Goal: Task Accomplishment & Management: Manage account settings

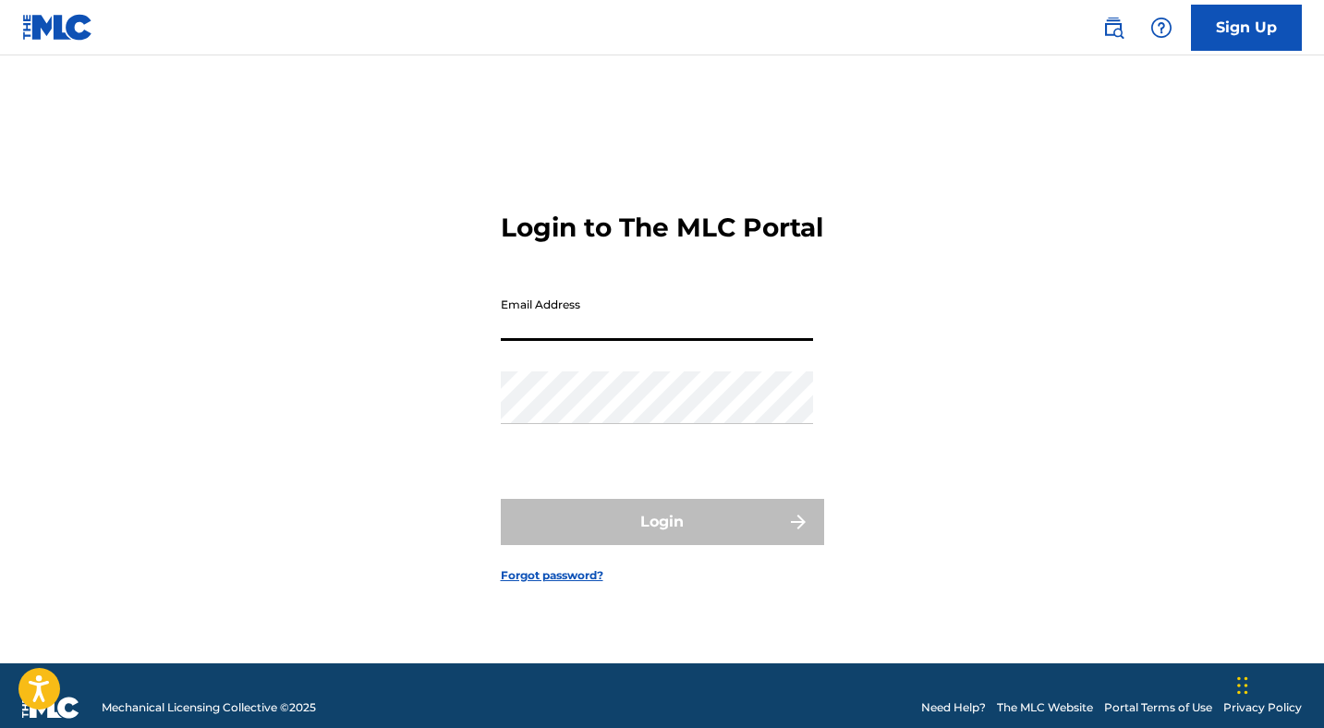
click at [543, 341] on input "Email Address" at bounding box center [657, 314] width 312 height 53
type input "tonybevilacqua23@gmail.com"
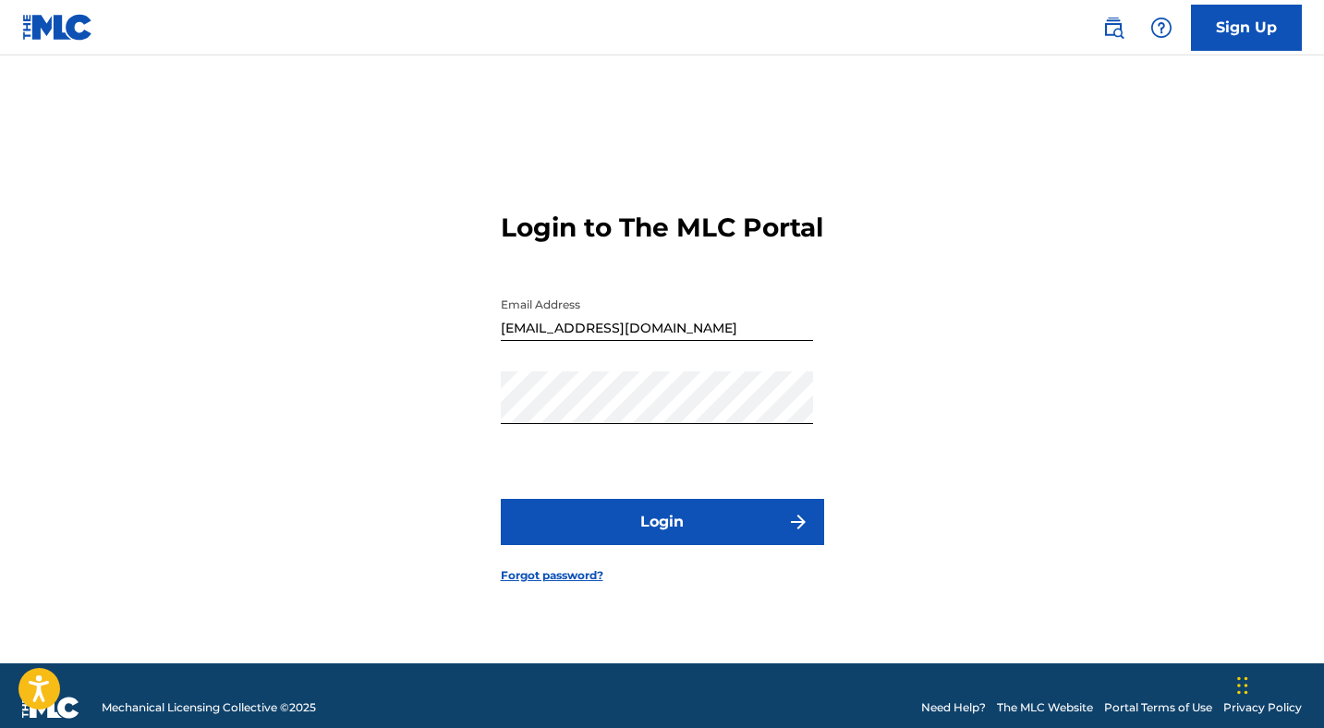
click at [652, 522] on button "Login" at bounding box center [662, 522] width 323 height 46
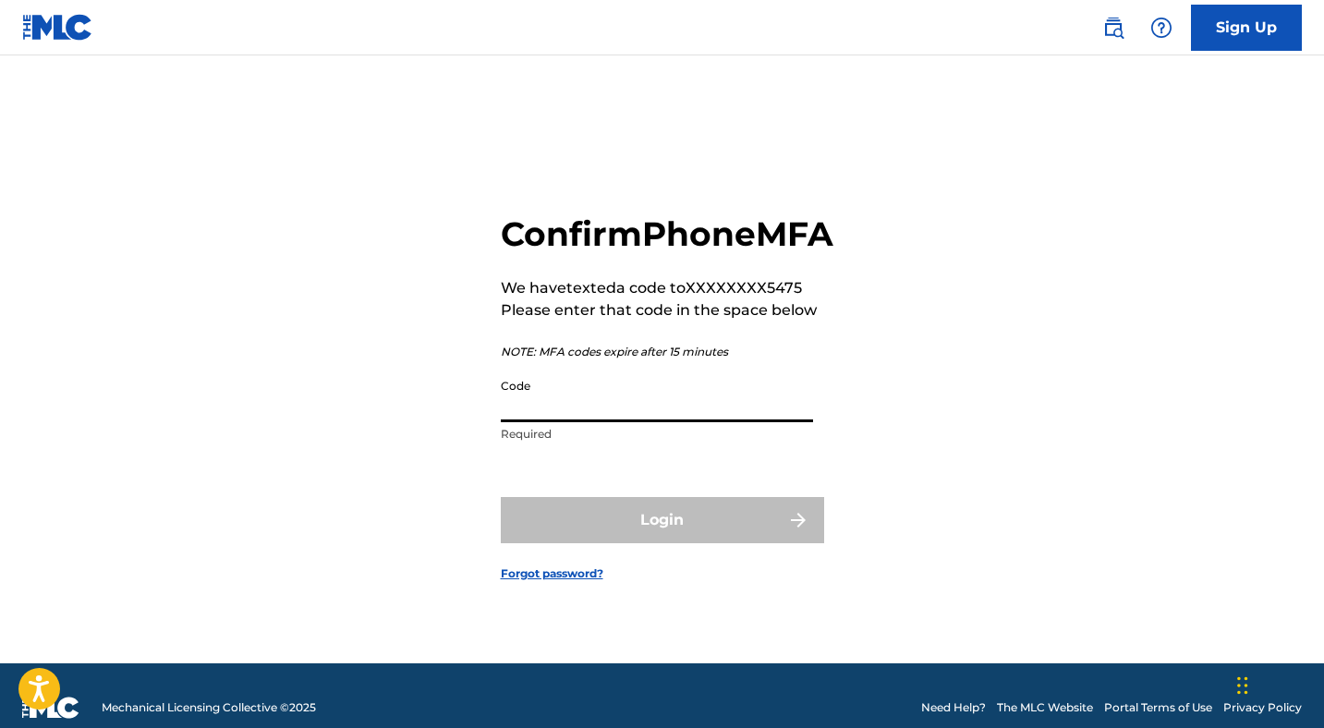
click at [619, 396] on input "Code" at bounding box center [657, 396] width 312 height 53
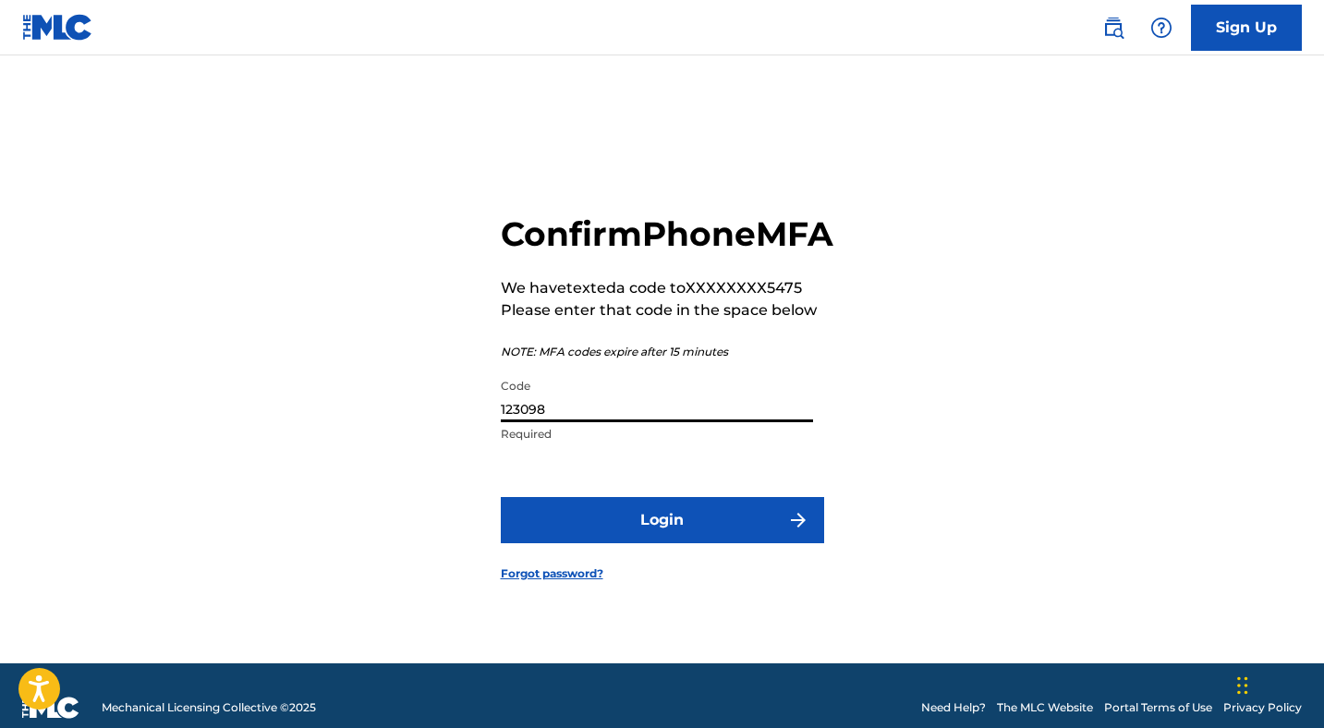
type input "123098"
click at [696, 531] on button "Login" at bounding box center [662, 520] width 323 height 46
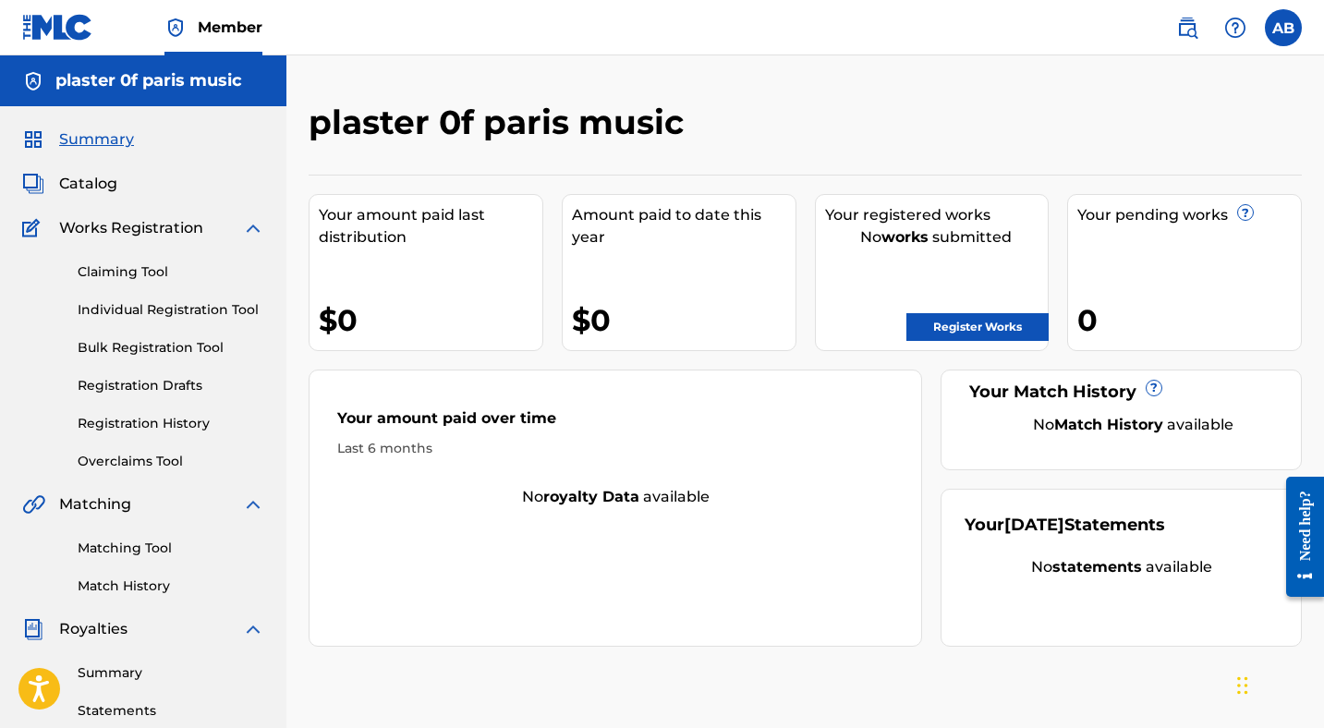
click at [82, 175] on span "Catalog" at bounding box center [88, 184] width 58 height 22
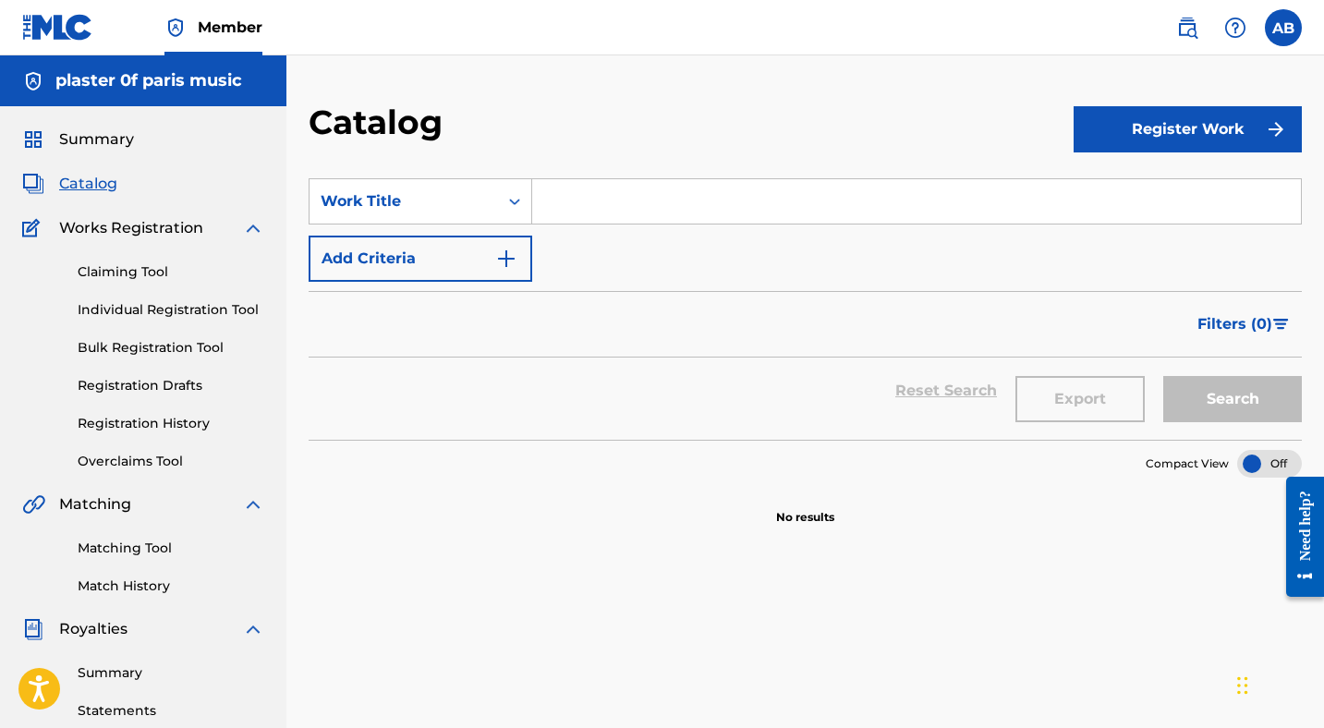
click at [110, 148] on span "Summary" at bounding box center [96, 139] width 75 height 22
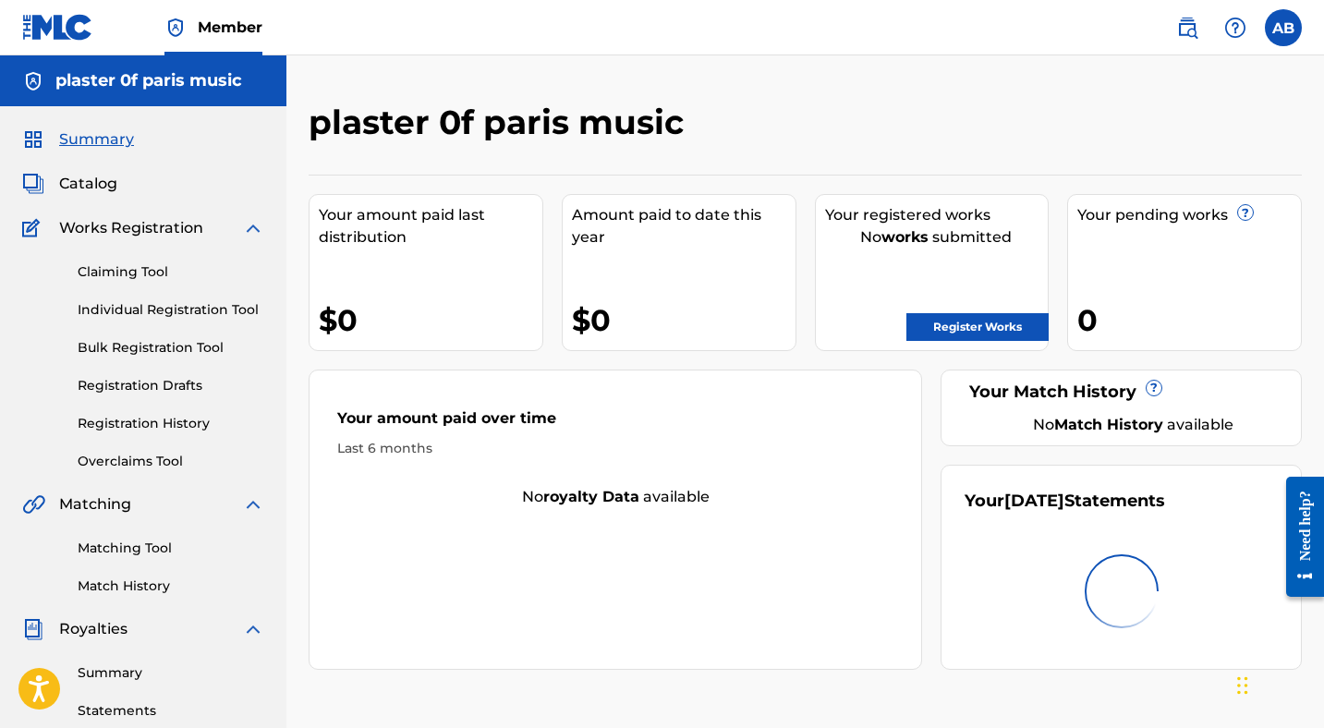
click at [1100, 247] on div "Your pending works ? 0" at bounding box center [1184, 272] width 235 height 157
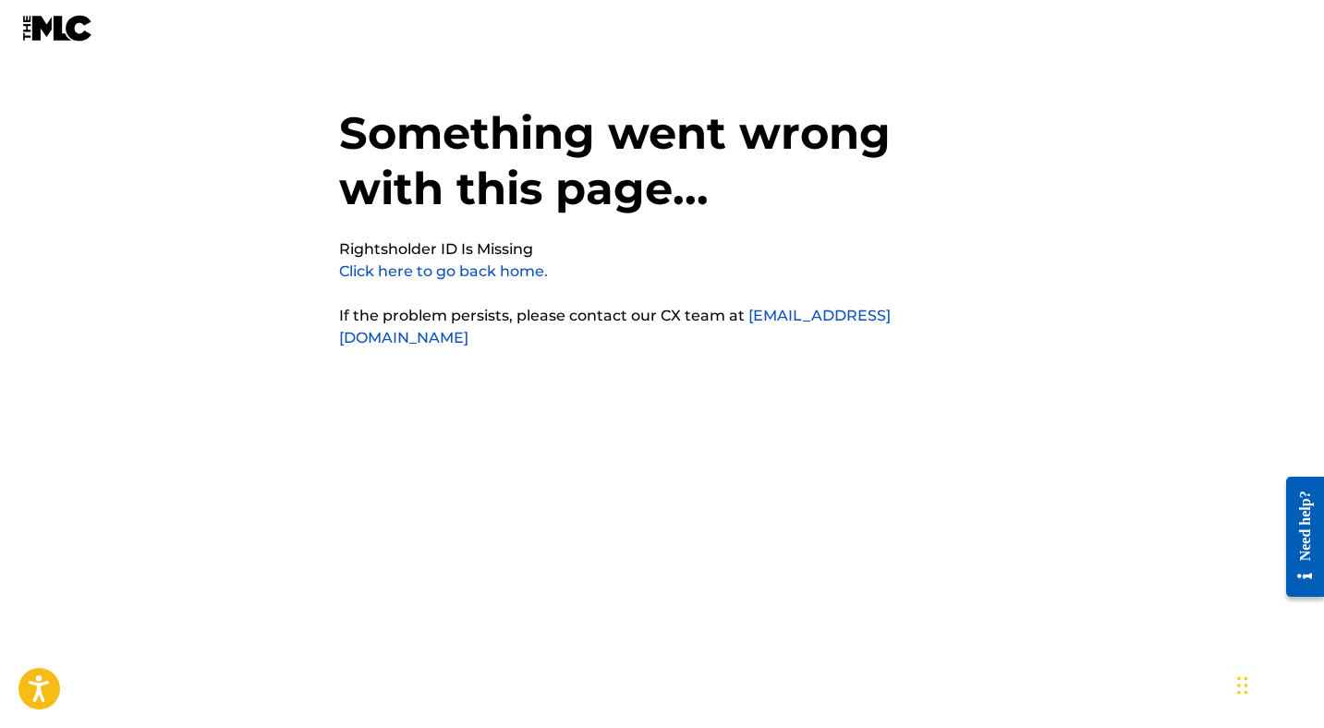
click at [456, 269] on link "Click here to go back home." at bounding box center [443, 271] width 209 height 18
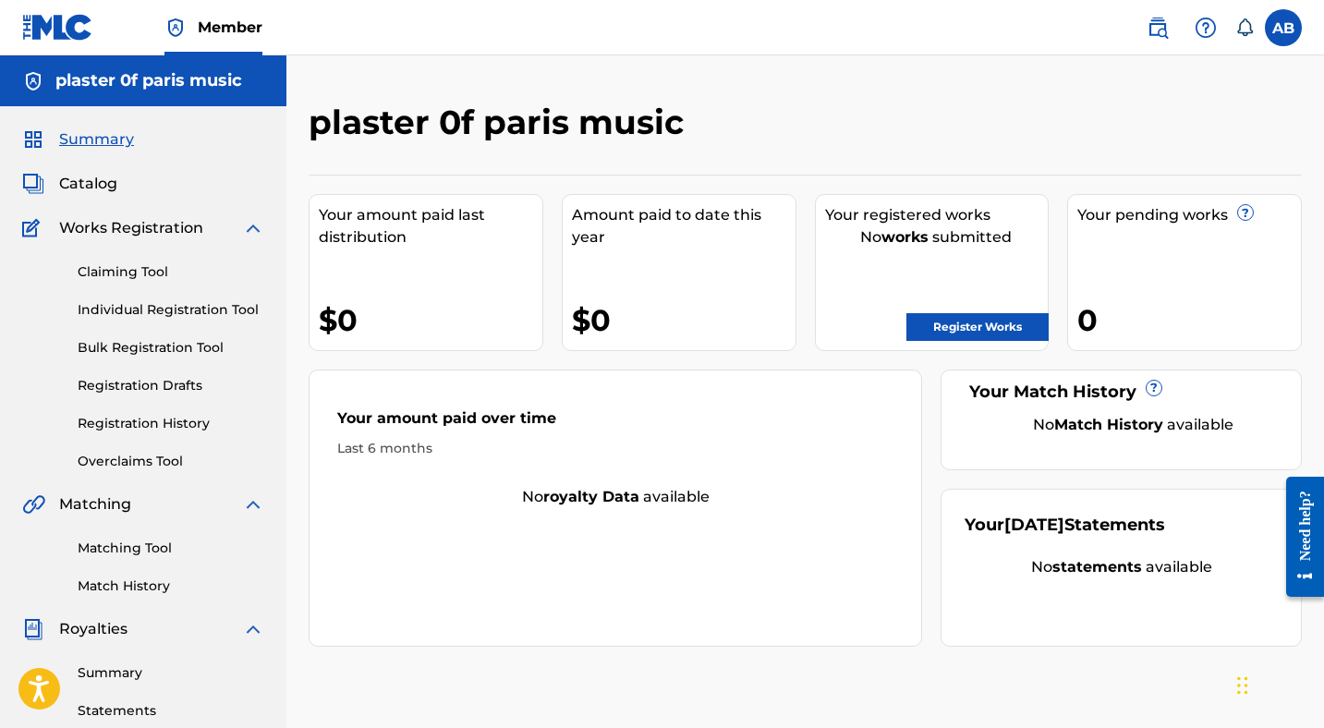
click at [109, 178] on span "Catalog" at bounding box center [88, 184] width 58 height 22
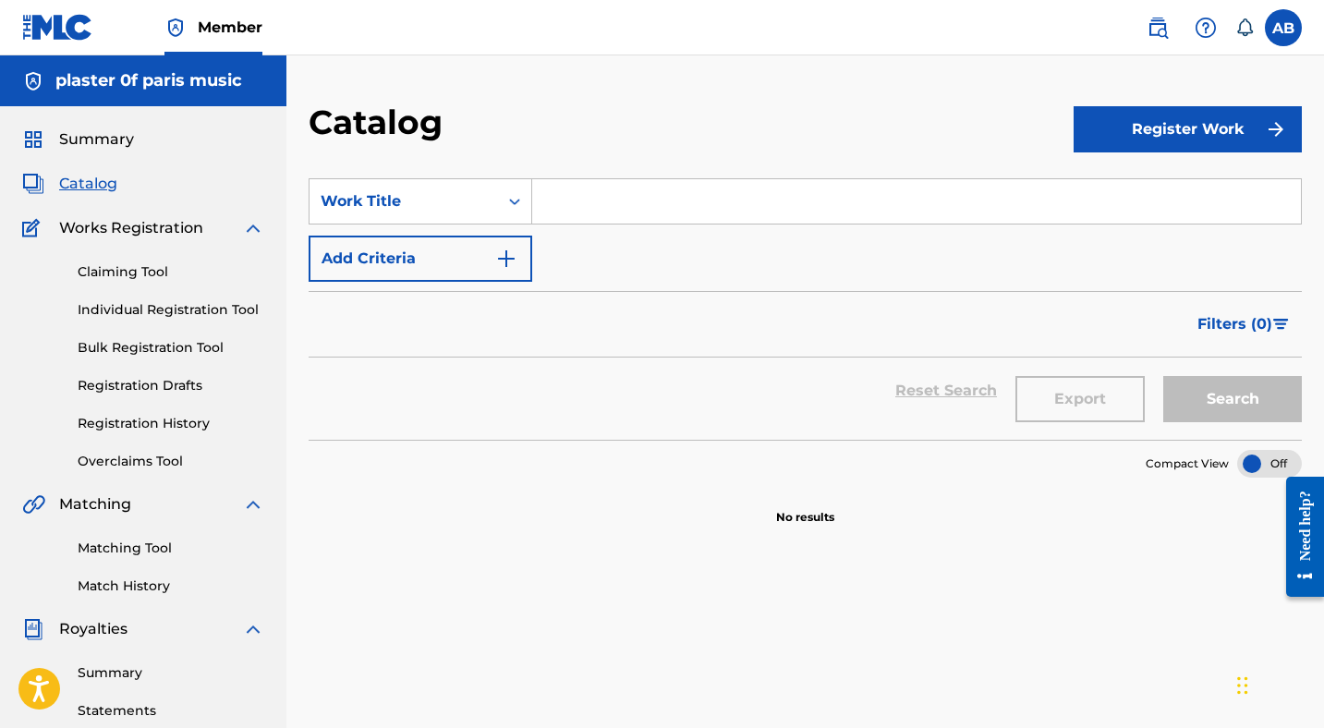
click at [100, 144] on span "Summary" at bounding box center [96, 139] width 75 height 22
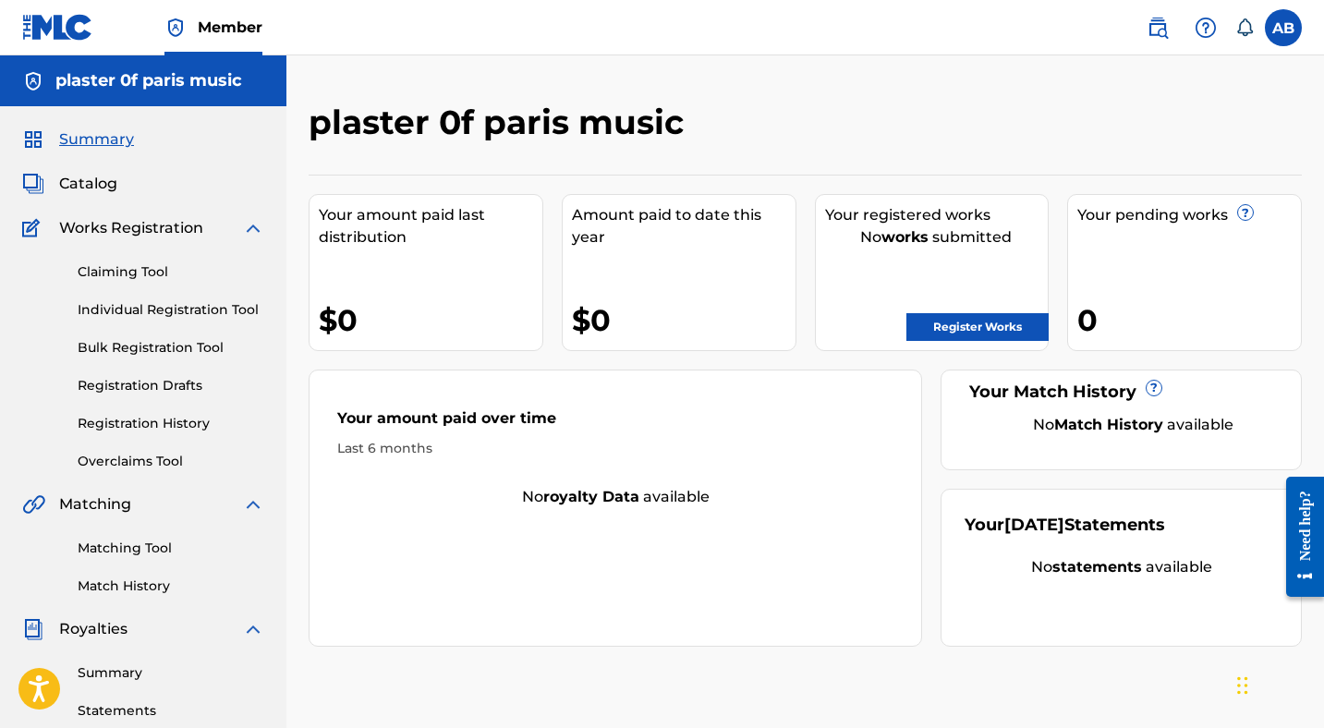
click at [941, 246] on div "No works submitted" at bounding box center [937, 237] width 224 height 22
click at [1169, 268] on div "Your pending works ? 0" at bounding box center [1184, 272] width 235 height 157
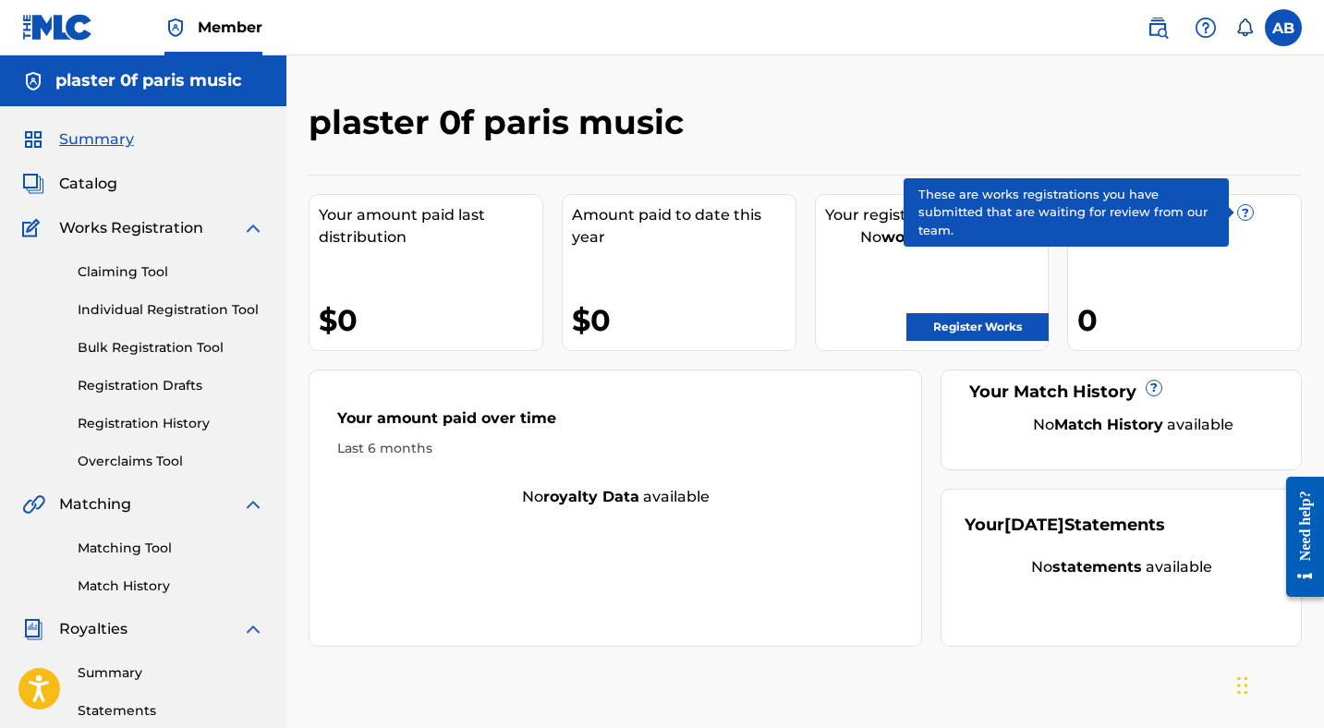
click at [1250, 212] on span "?" at bounding box center [1245, 212] width 15 height 15
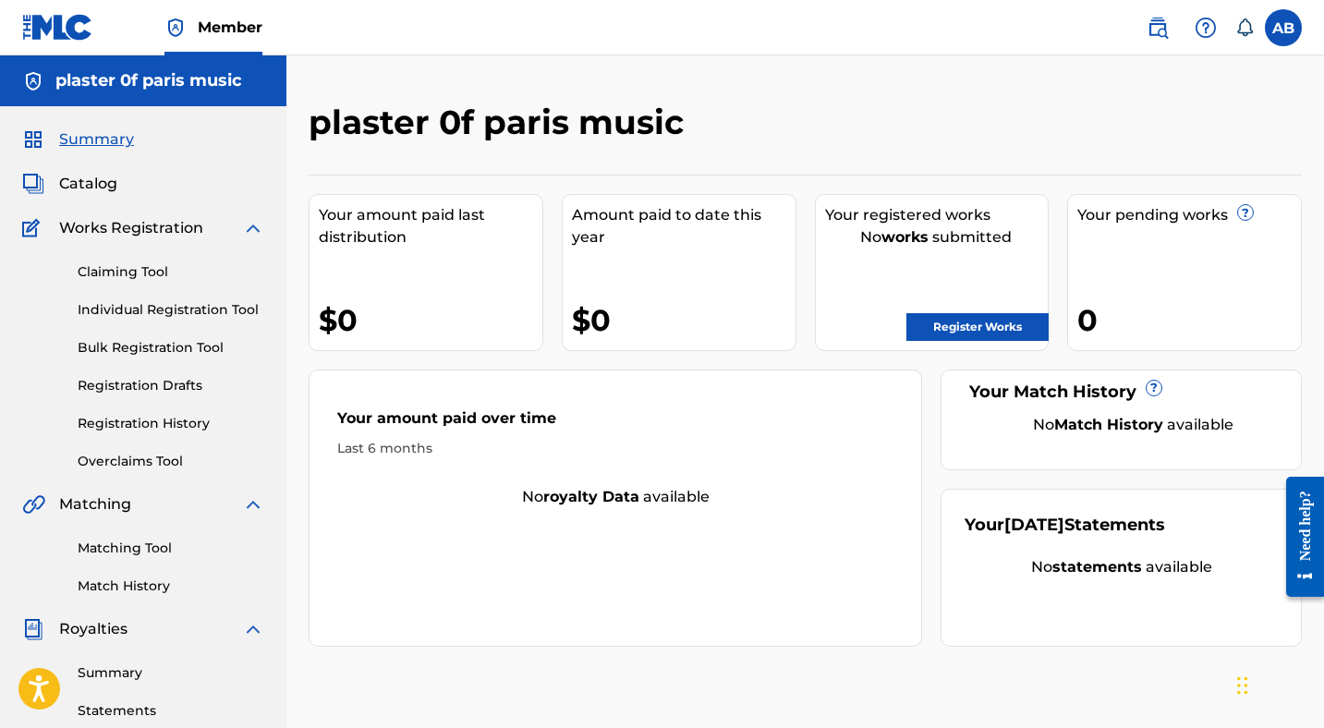
click at [1285, 28] on label at bounding box center [1283, 27] width 37 height 37
click at [1284, 28] on input "AB [PERSON_NAME] [EMAIL_ADDRESS][DOMAIN_NAME] Notification Preferences Profile …" at bounding box center [1284, 28] width 0 height 0
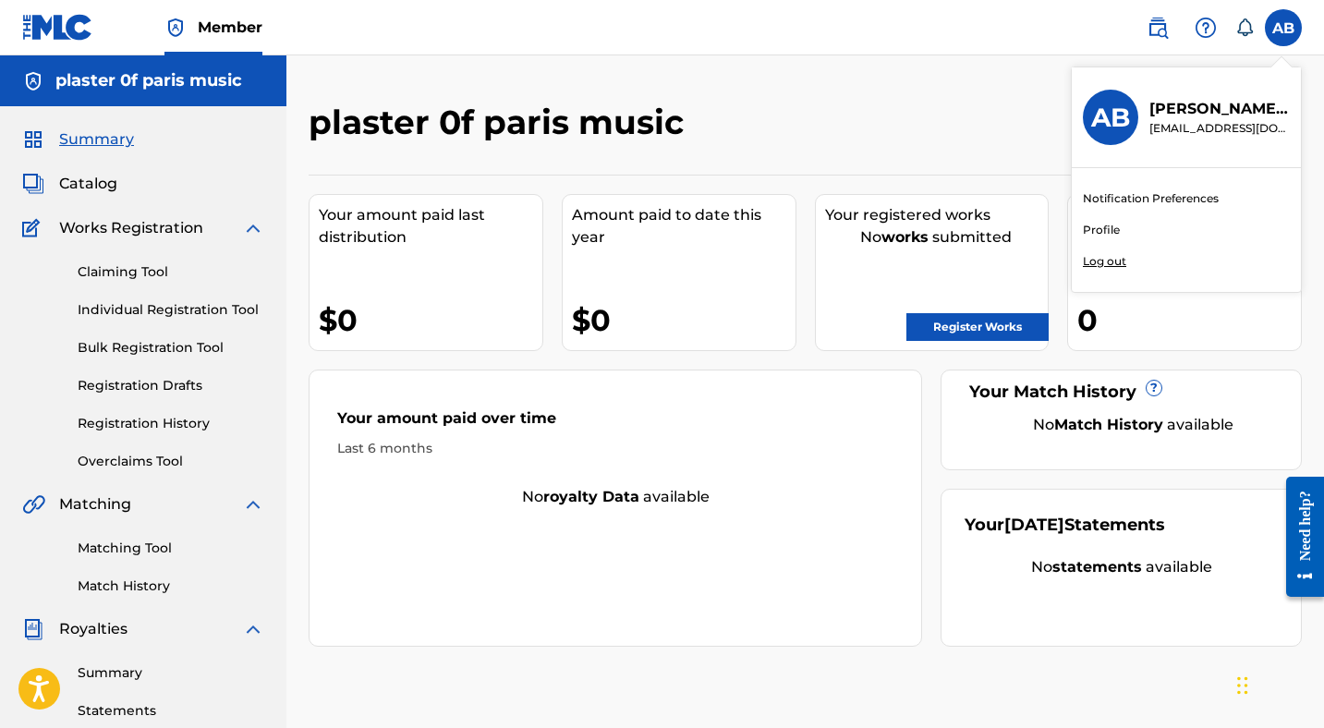
click at [798, 122] on div "plaster 0f paris music" at bounding box center [691, 129] width 765 height 55
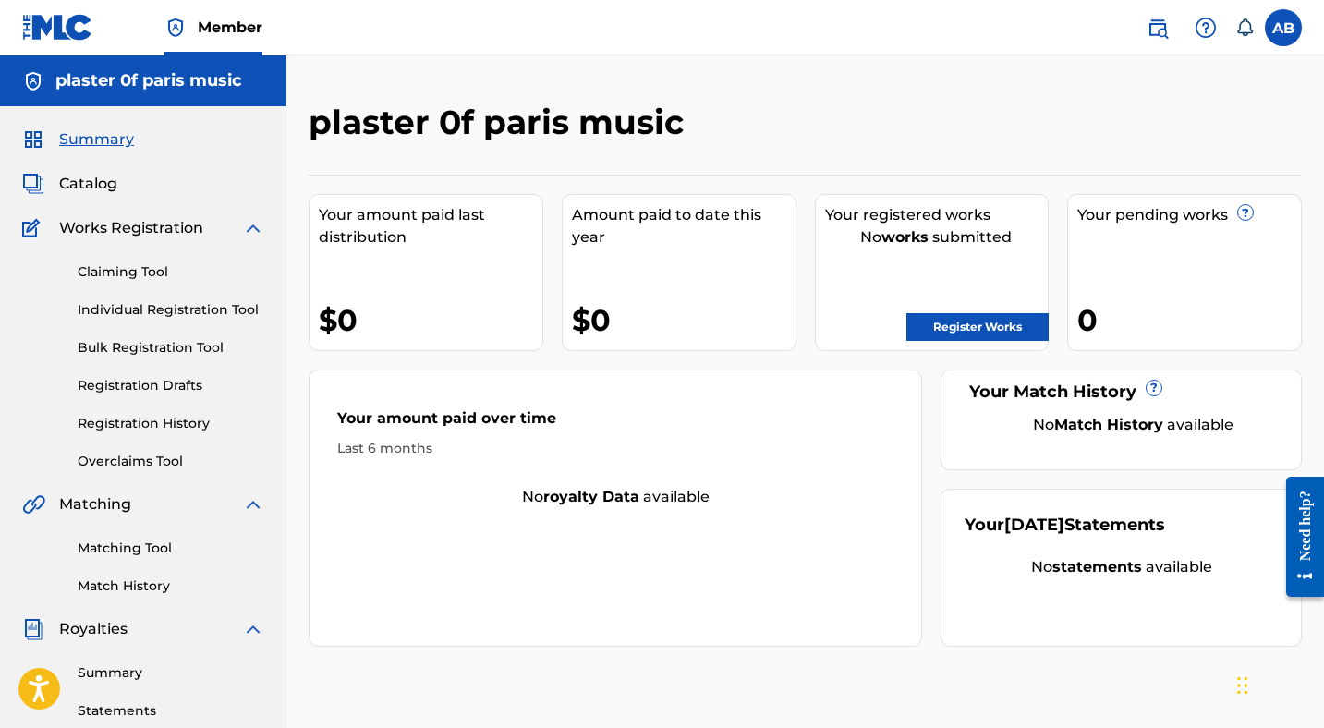
click at [70, 189] on span "Catalog" at bounding box center [88, 184] width 58 height 22
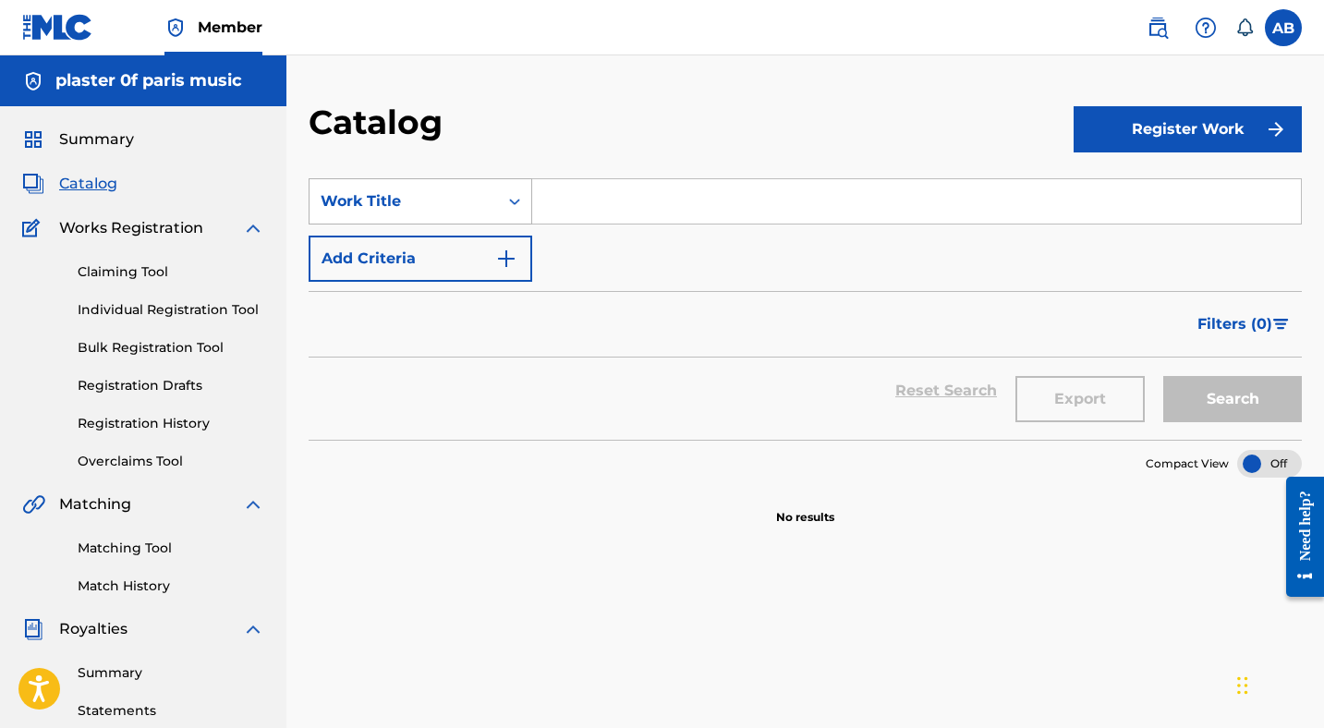
click at [510, 203] on icon "Search Form" at bounding box center [515, 201] width 18 height 18
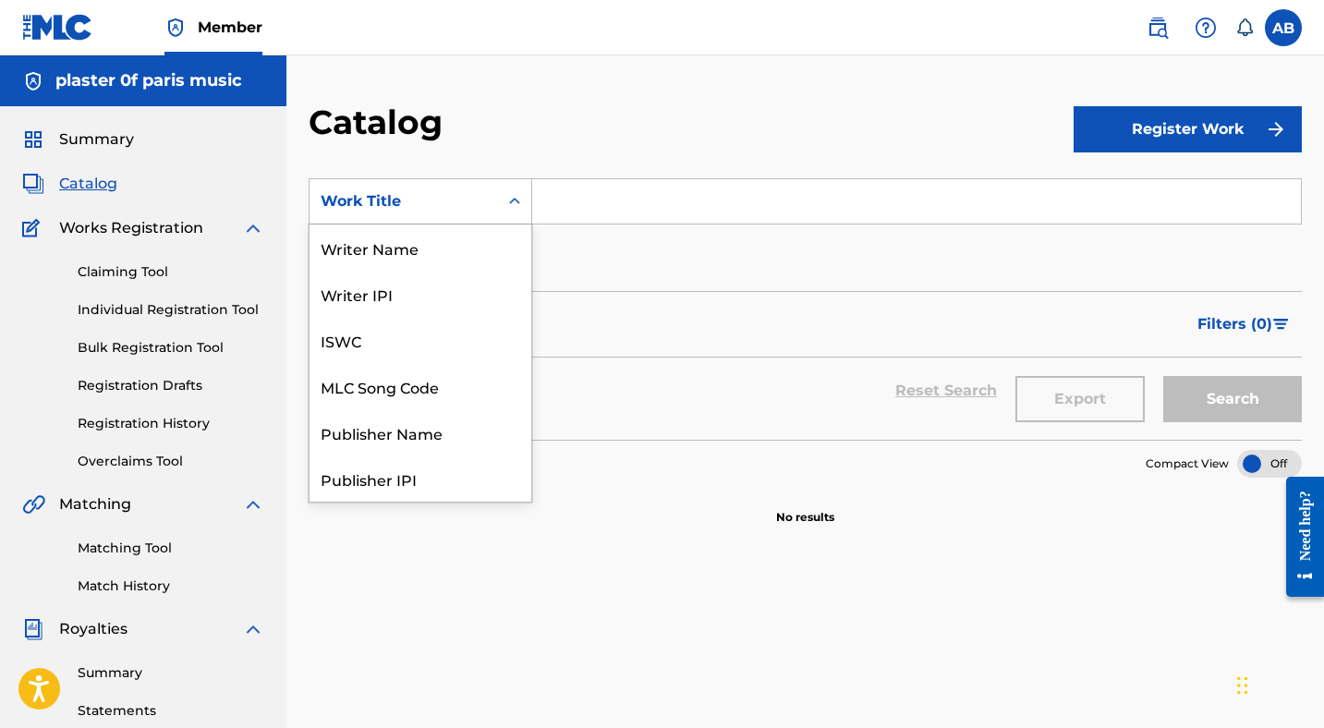
scroll to position [277, 0]
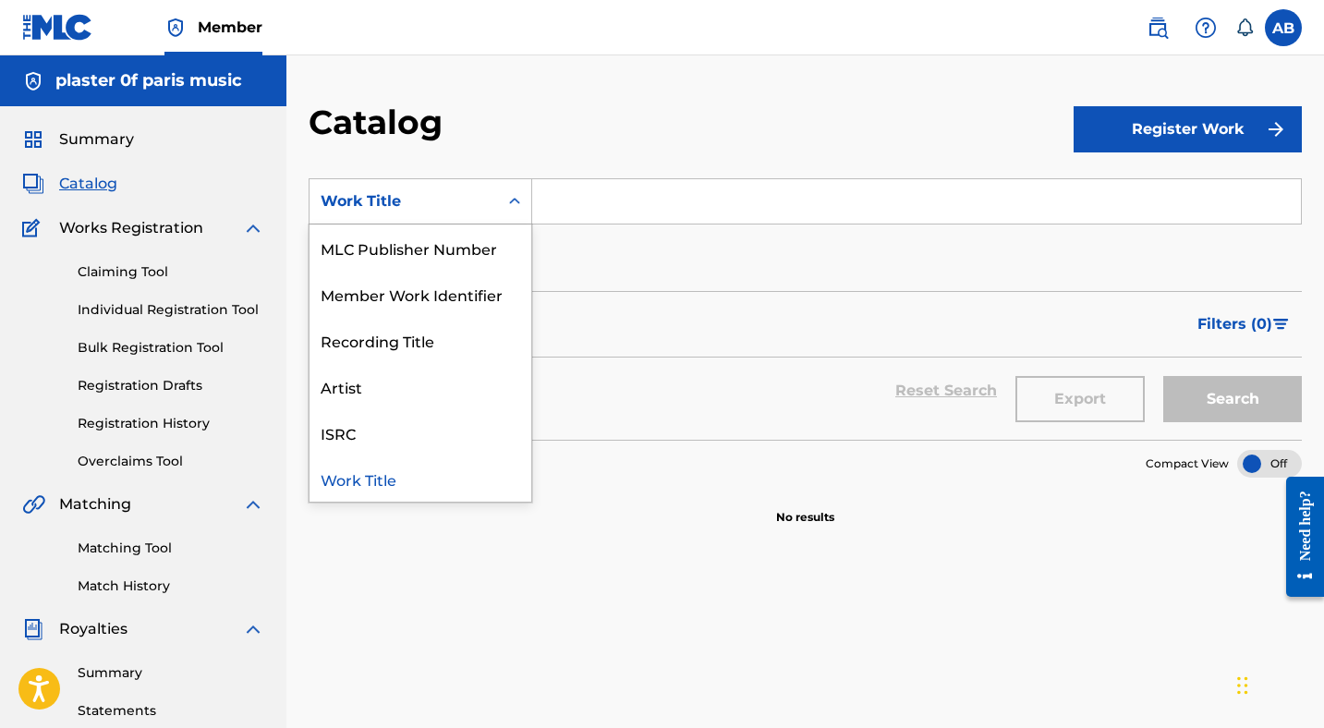
click at [594, 126] on div "Catalog" at bounding box center [691, 129] width 765 height 55
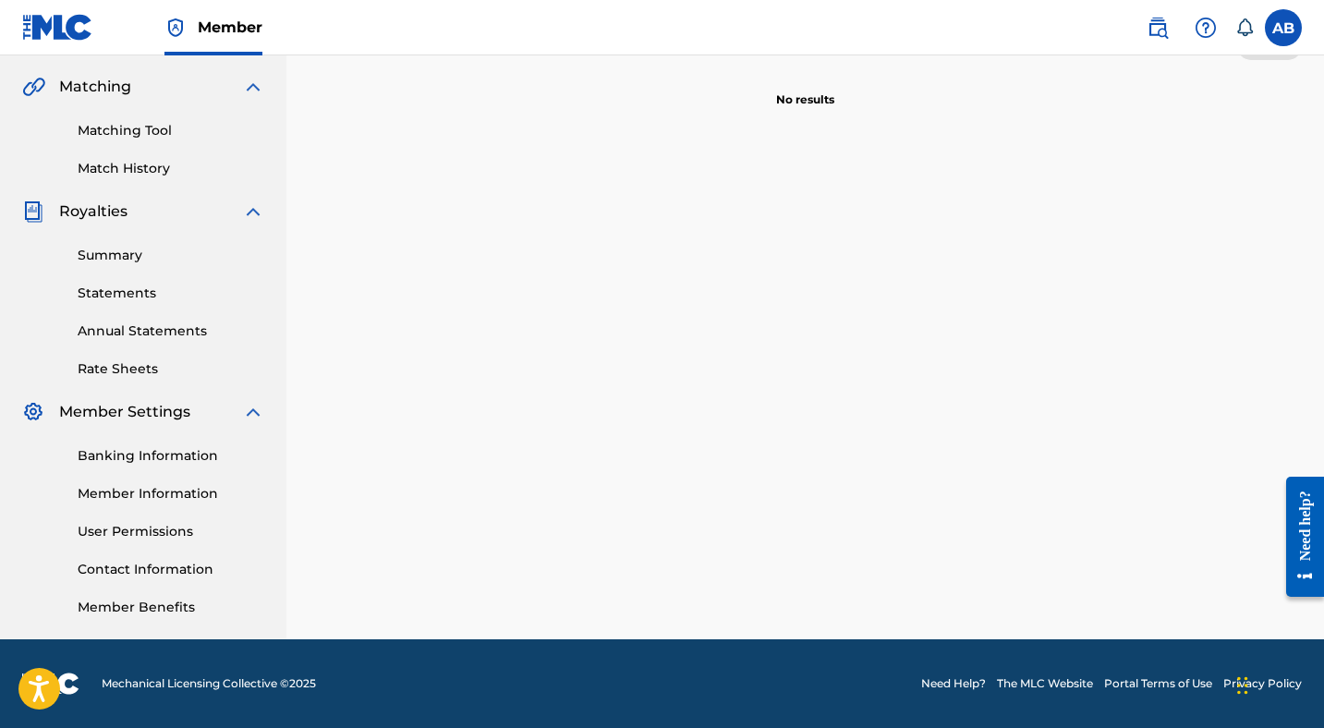
scroll to position [0, 0]
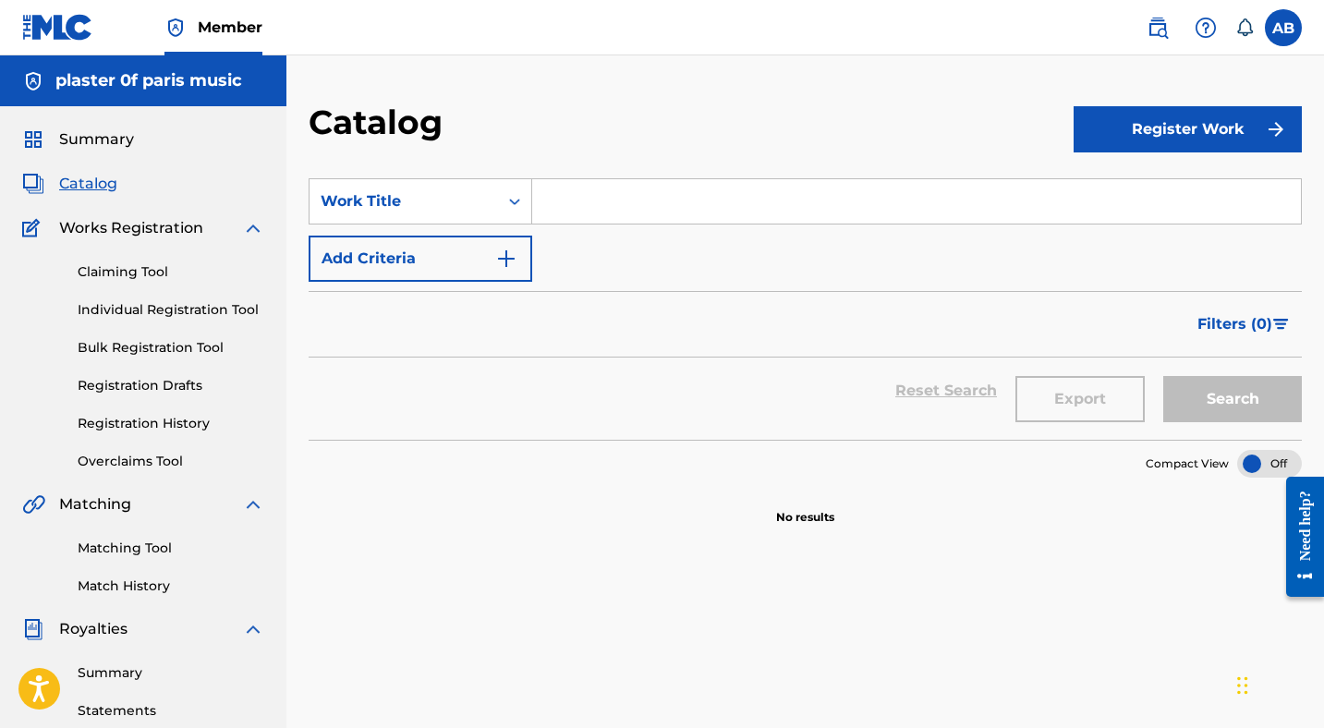
click at [84, 130] on span "Summary" at bounding box center [96, 139] width 75 height 22
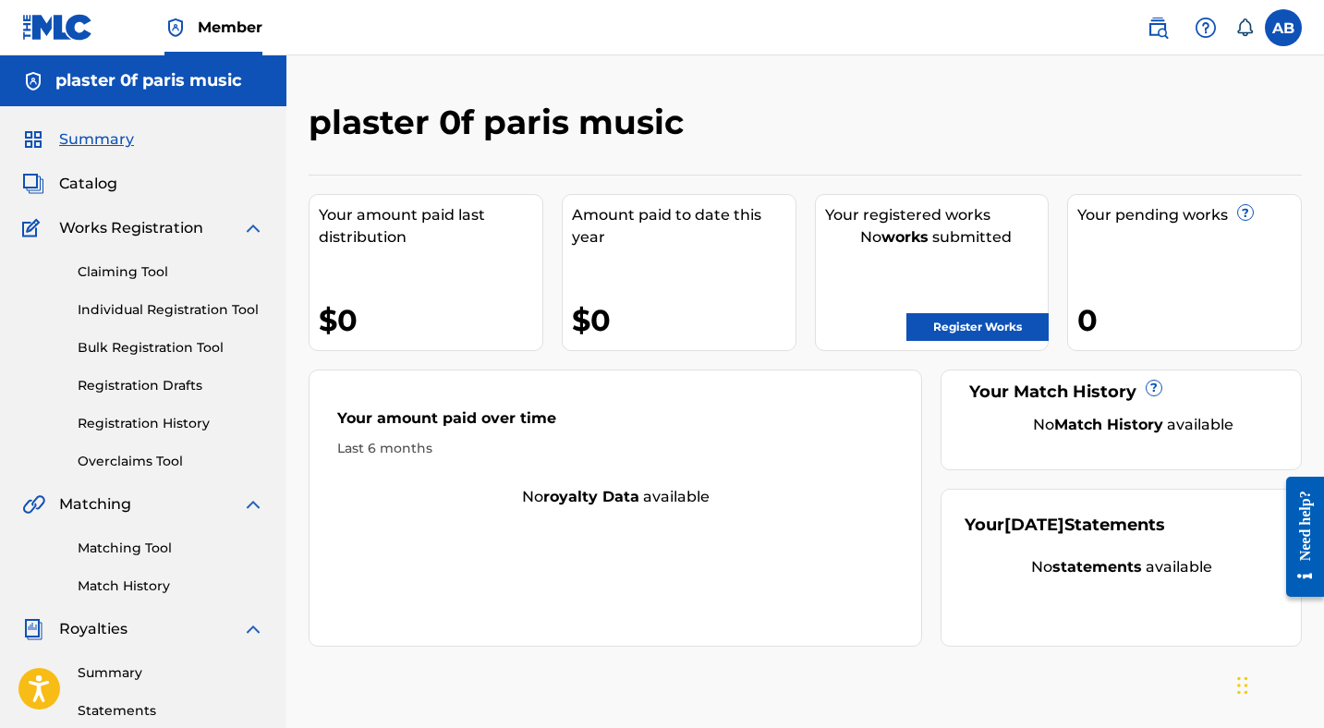
click at [1171, 299] on div "Your pending works ? 0" at bounding box center [1184, 272] width 235 height 157
click at [1176, 253] on div "Your pending works ? 0" at bounding box center [1184, 272] width 235 height 157
click at [1276, 35] on label at bounding box center [1283, 27] width 37 height 37
click at [1284, 28] on input "AB [PERSON_NAME] [EMAIL_ADDRESS][DOMAIN_NAME] Notification Preferences Profile …" at bounding box center [1284, 28] width 0 height 0
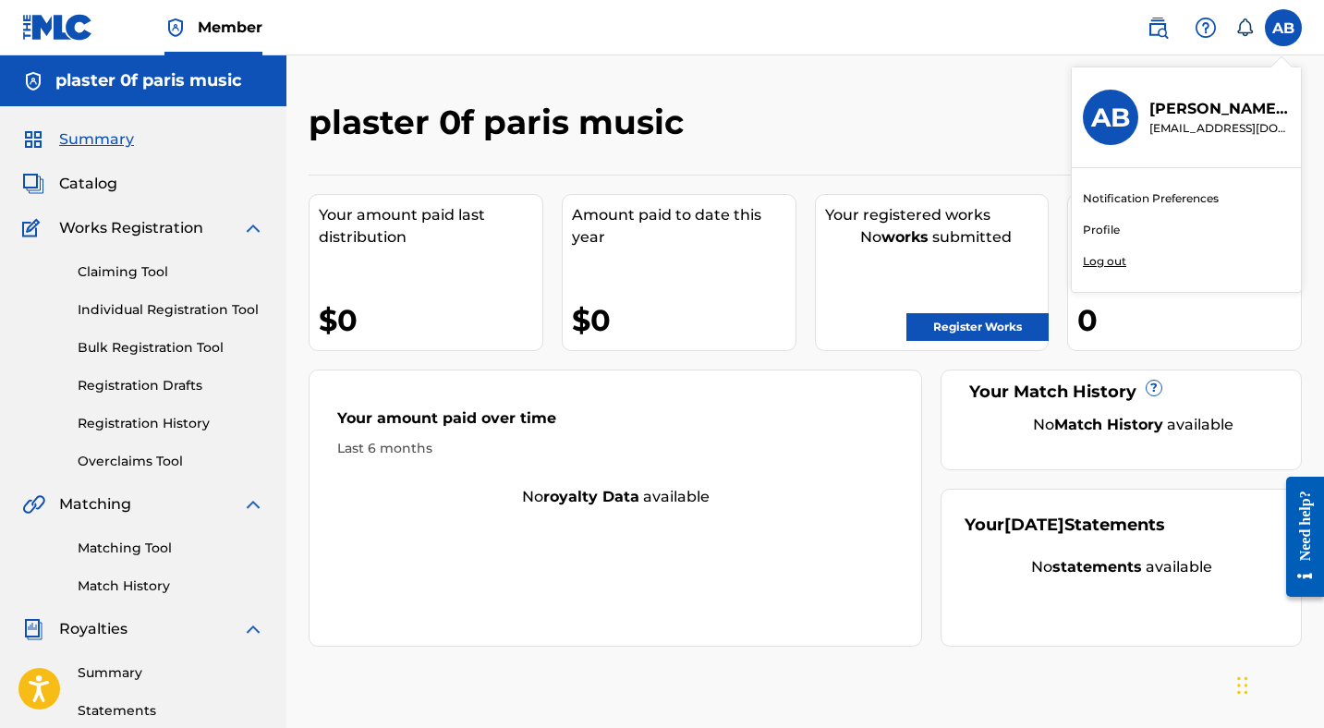
click at [1100, 234] on link "Profile" at bounding box center [1101, 230] width 37 height 17
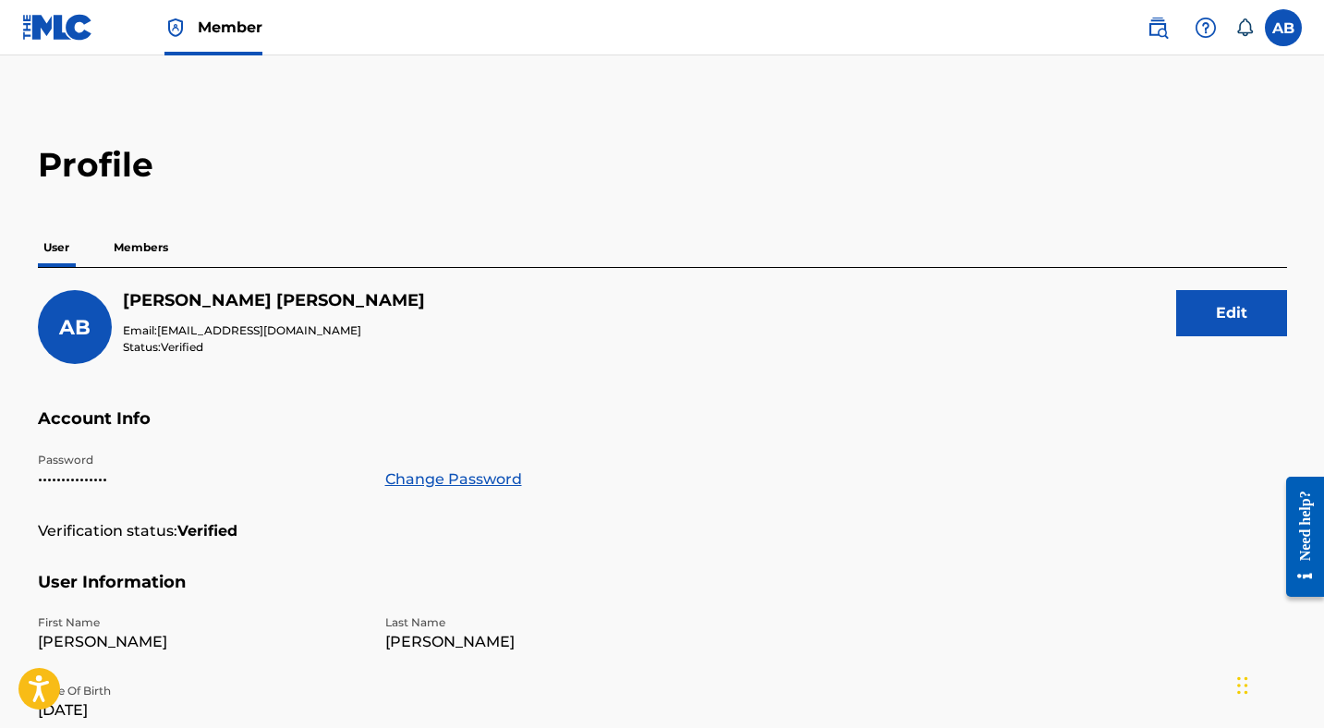
click at [52, 23] on img at bounding box center [57, 27] width 71 height 27
